Goal: Transaction & Acquisition: Subscribe to service/newsletter

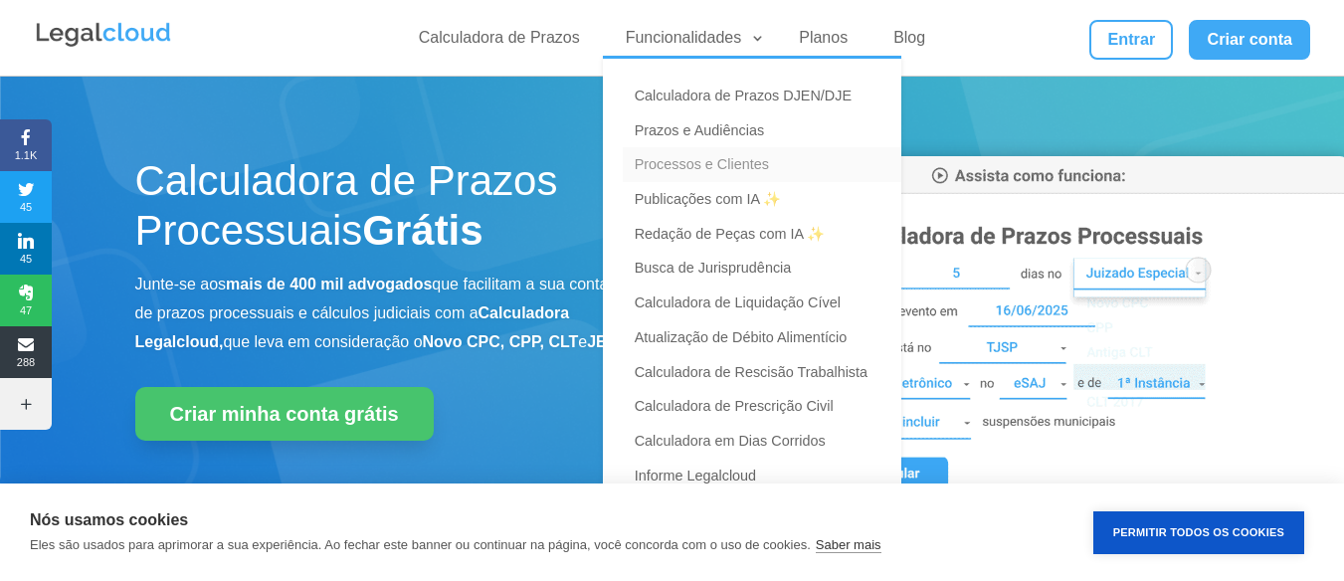
click at [753, 156] on link "Processos e Clientes" at bounding box center [762, 164] width 279 height 35
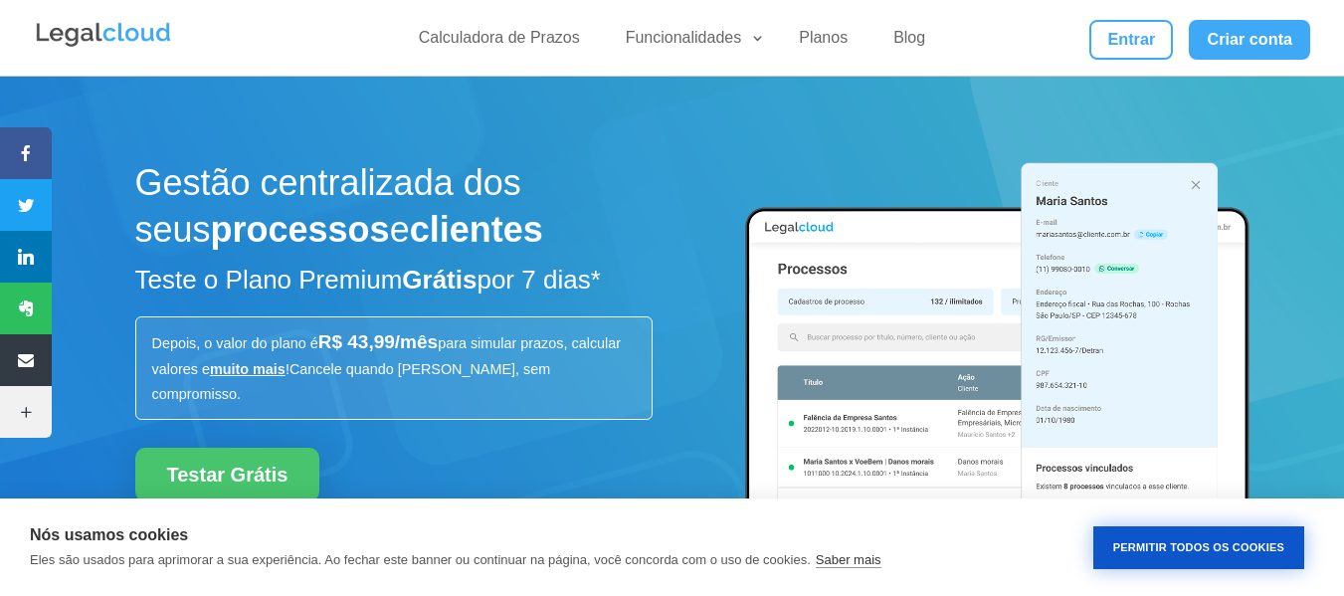
click at [1225, 529] on button "Permitir Todos os Cookies" at bounding box center [1199, 547] width 211 height 43
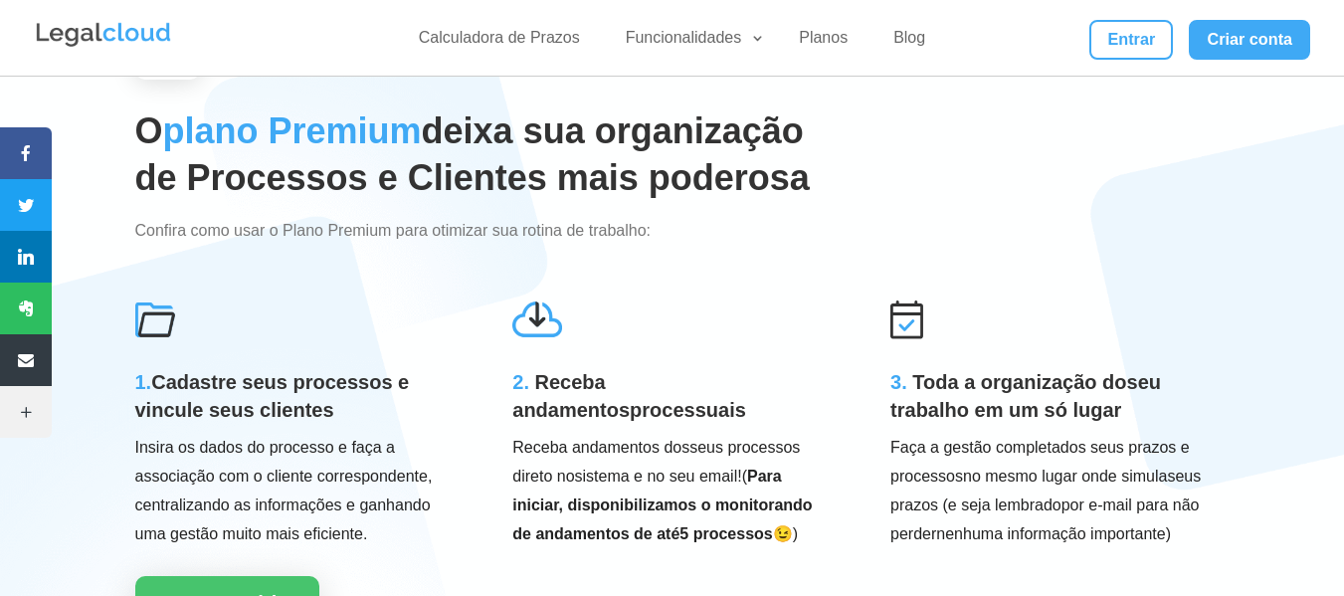
scroll to position [705, 0]
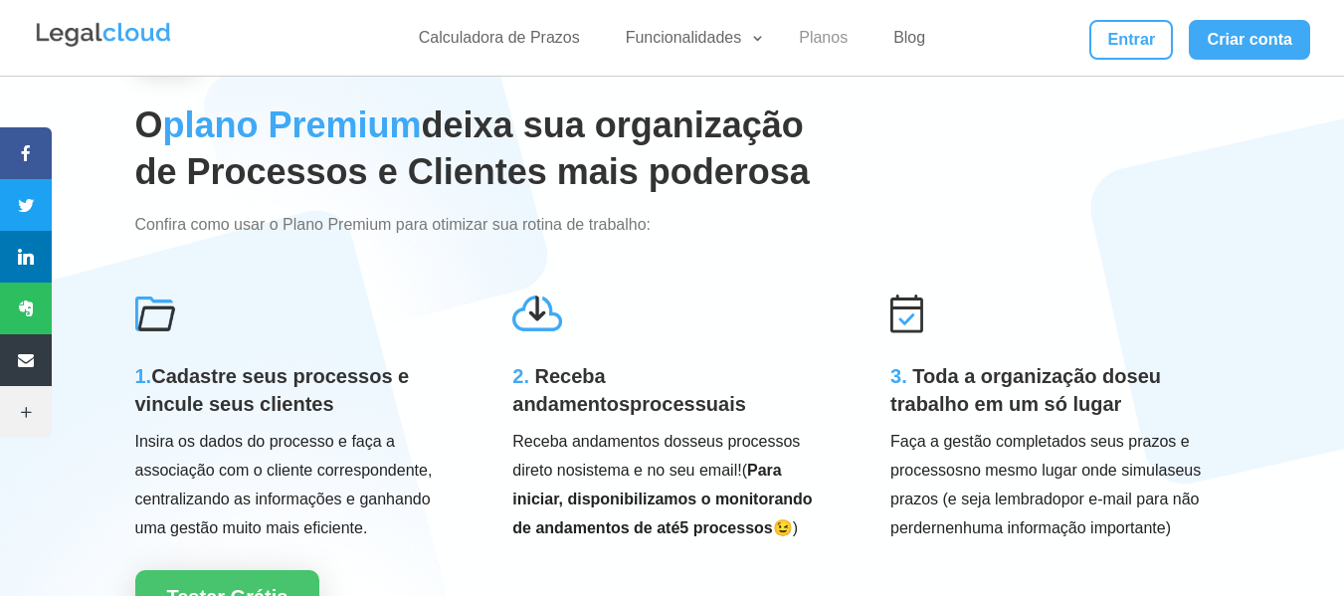
click at [804, 46] on link "Planos" at bounding box center [823, 42] width 73 height 29
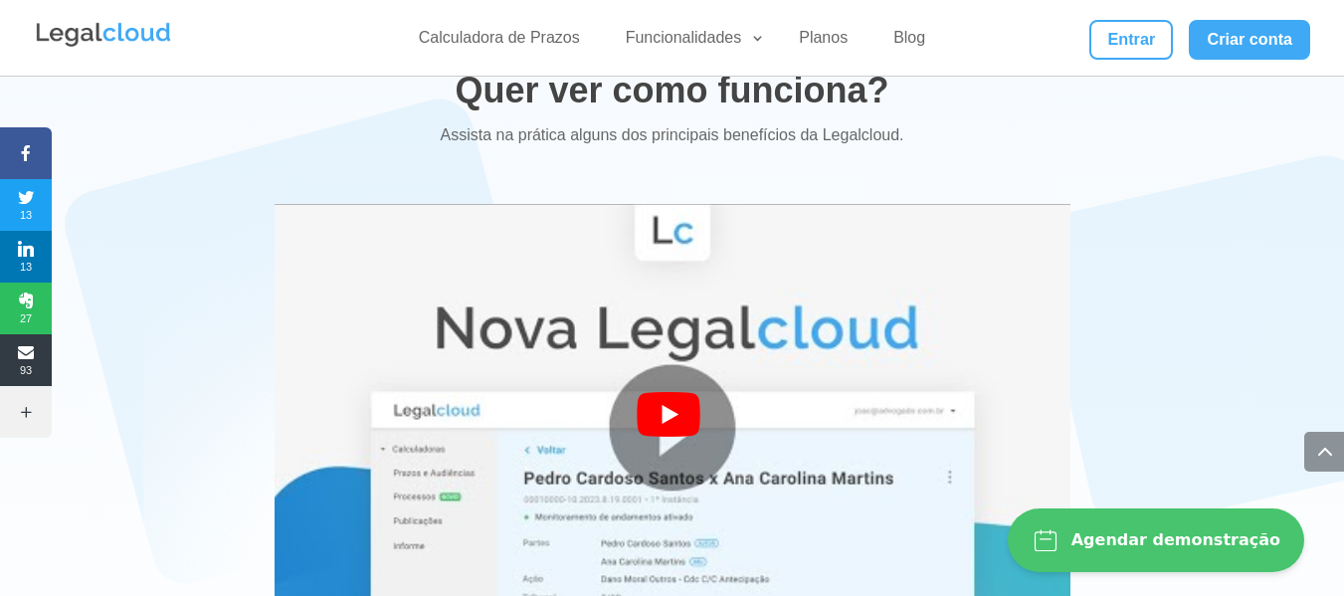
scroll to position [3861, 0]
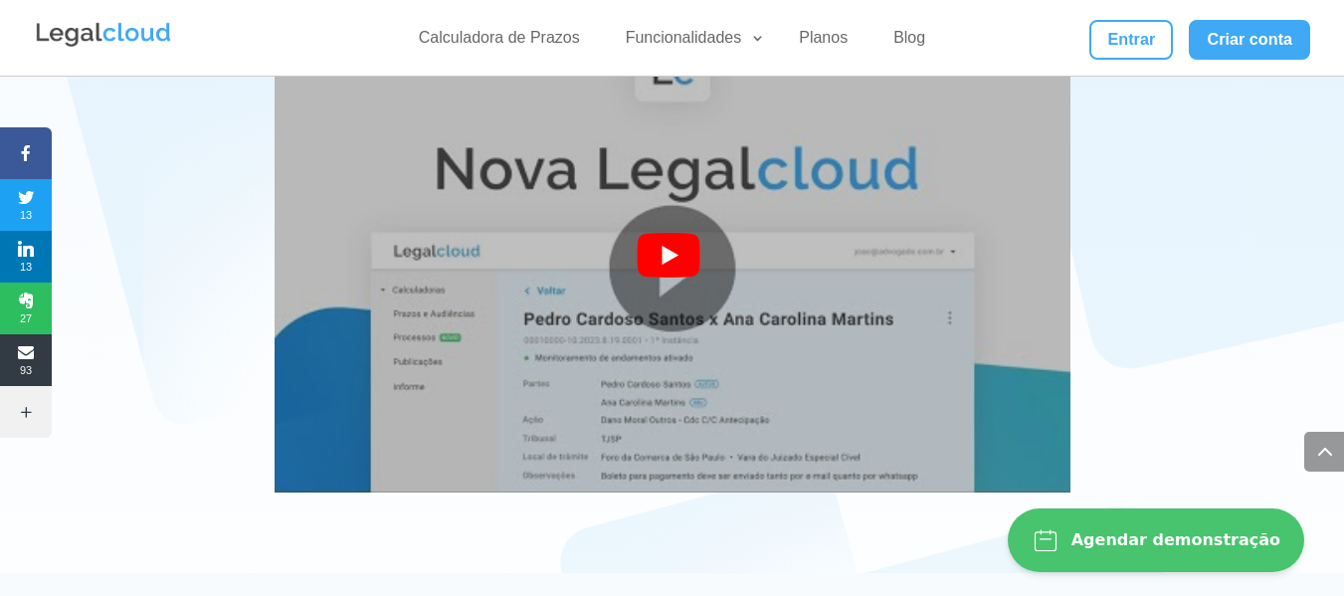
click at [457, 325] on img at bounding box center [673, 268] width 796 height 597
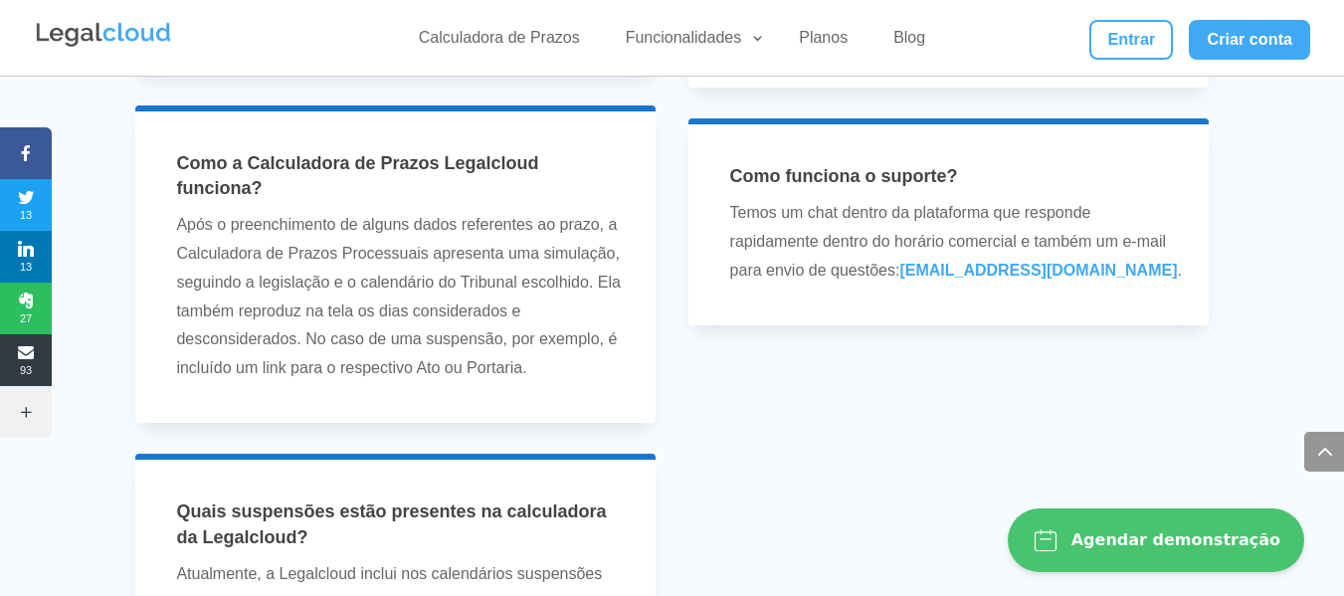
scroll to position [6236, 0]
